Goal: Transaction & Acquisition: Purchase product/service

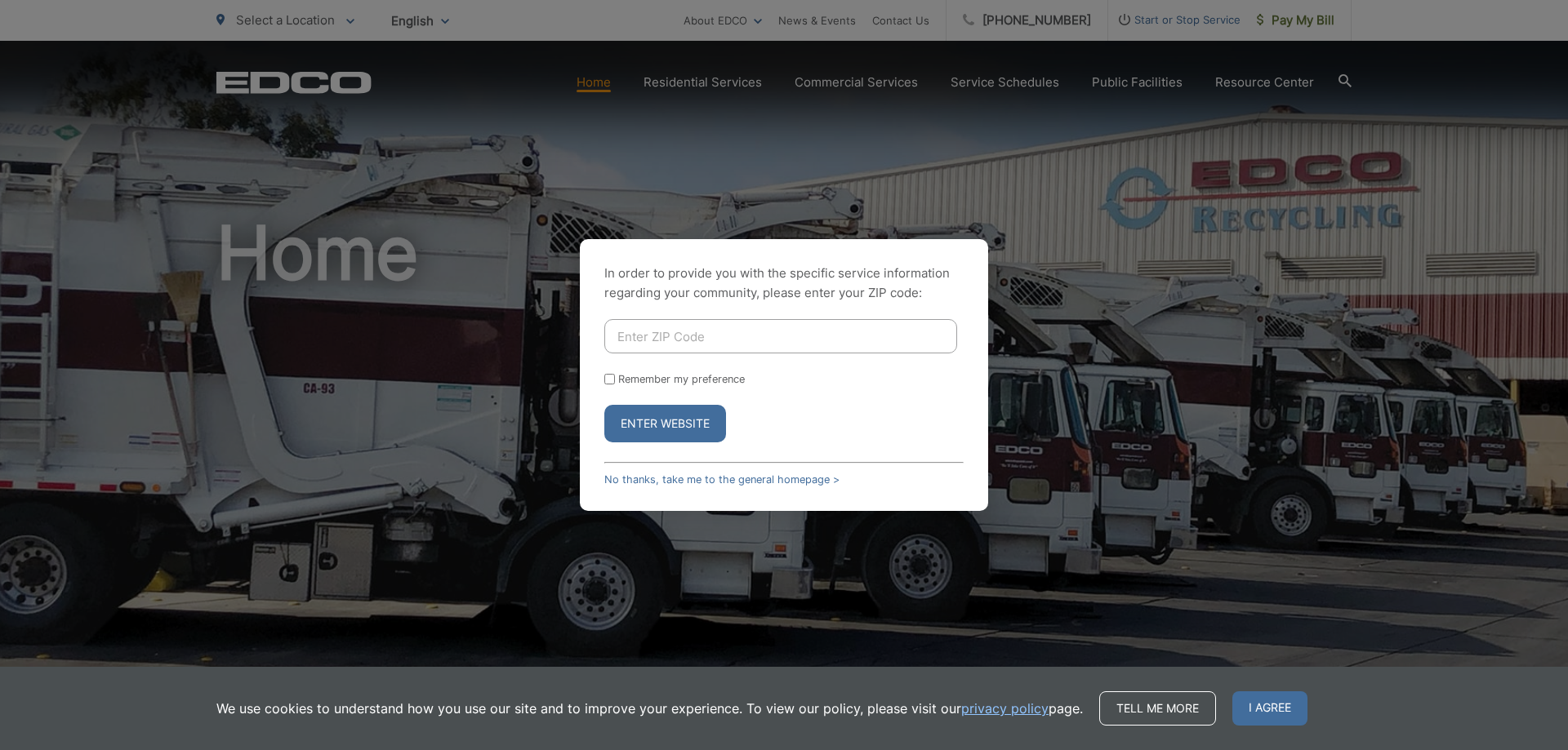
click at [681, 339] on input "Enter ZIP Code" at bounding box center [781, 336] width 353 height 34
type input "92118"
click at [605, 405] on button "Enter Website" at bounding box center [665, 423] width 122 height 37
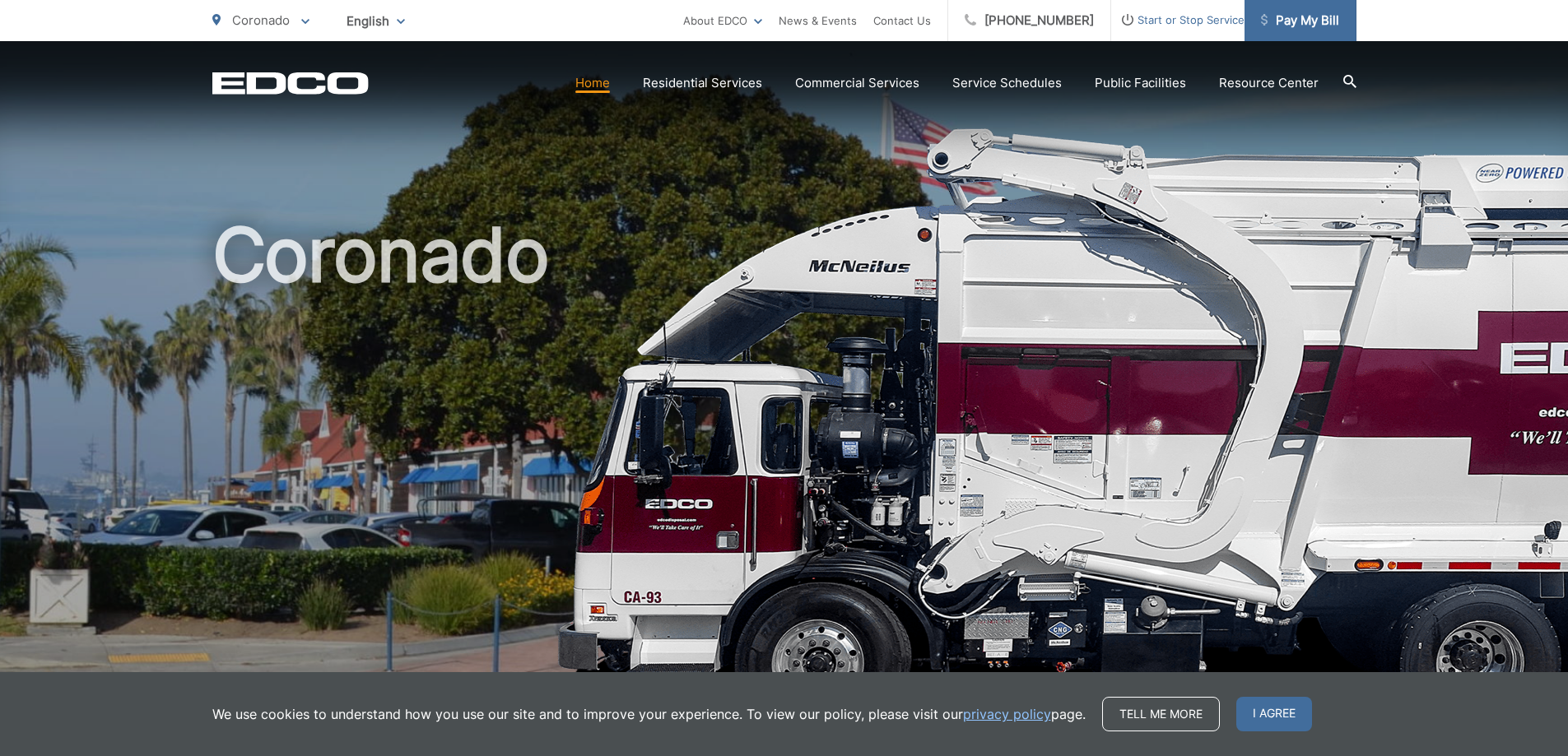
click at [1302, 23] on span "Pay My Bill" at bounding box center [1299, 20] width 78 height 19
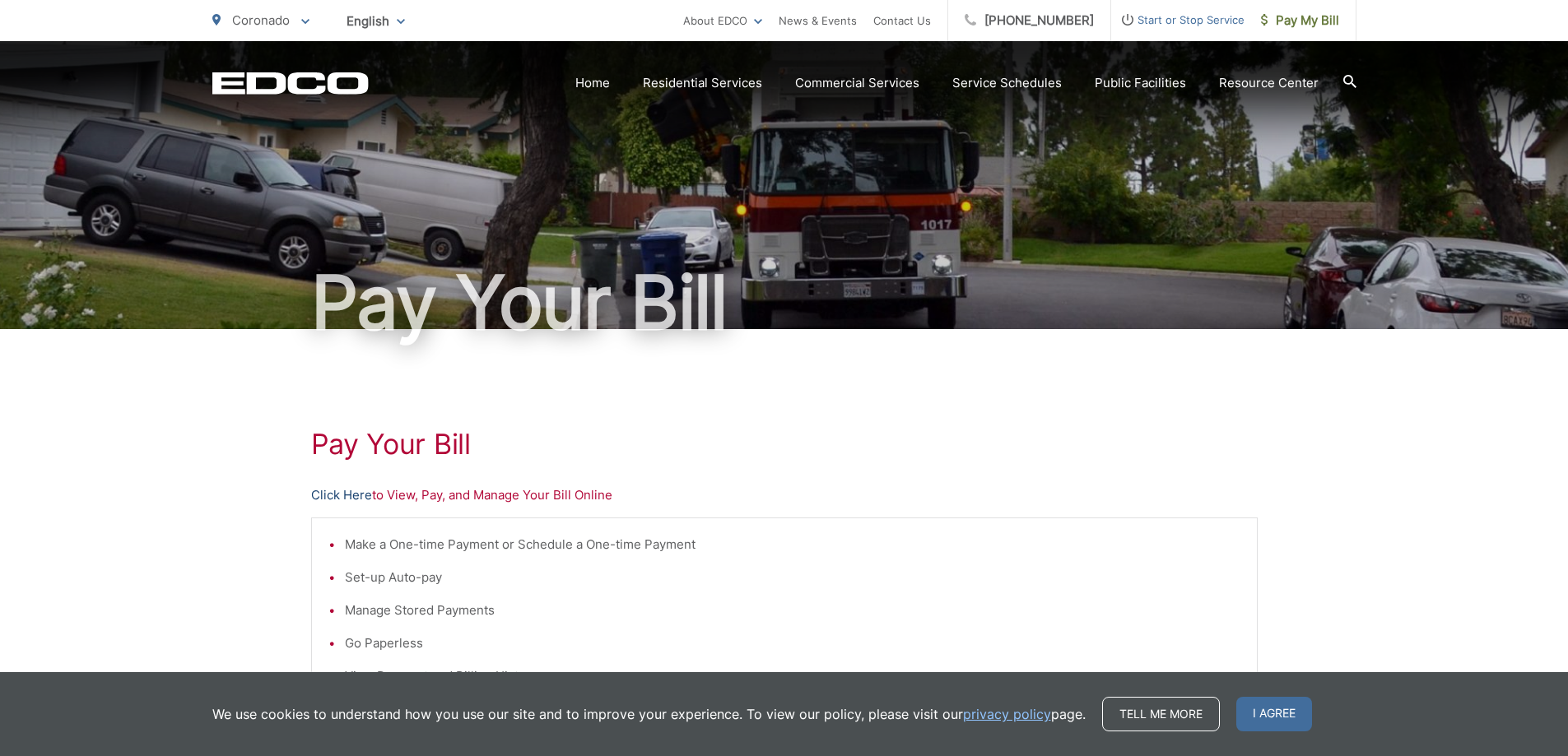
click at [337, 498] on link "Click Here" at bounding box center [341, 495] width 61 height 19
click at [1327, 15] on span "Pay My Bill" at bounding box center [1299, 20] width 78 height 19
